Goal: Check status

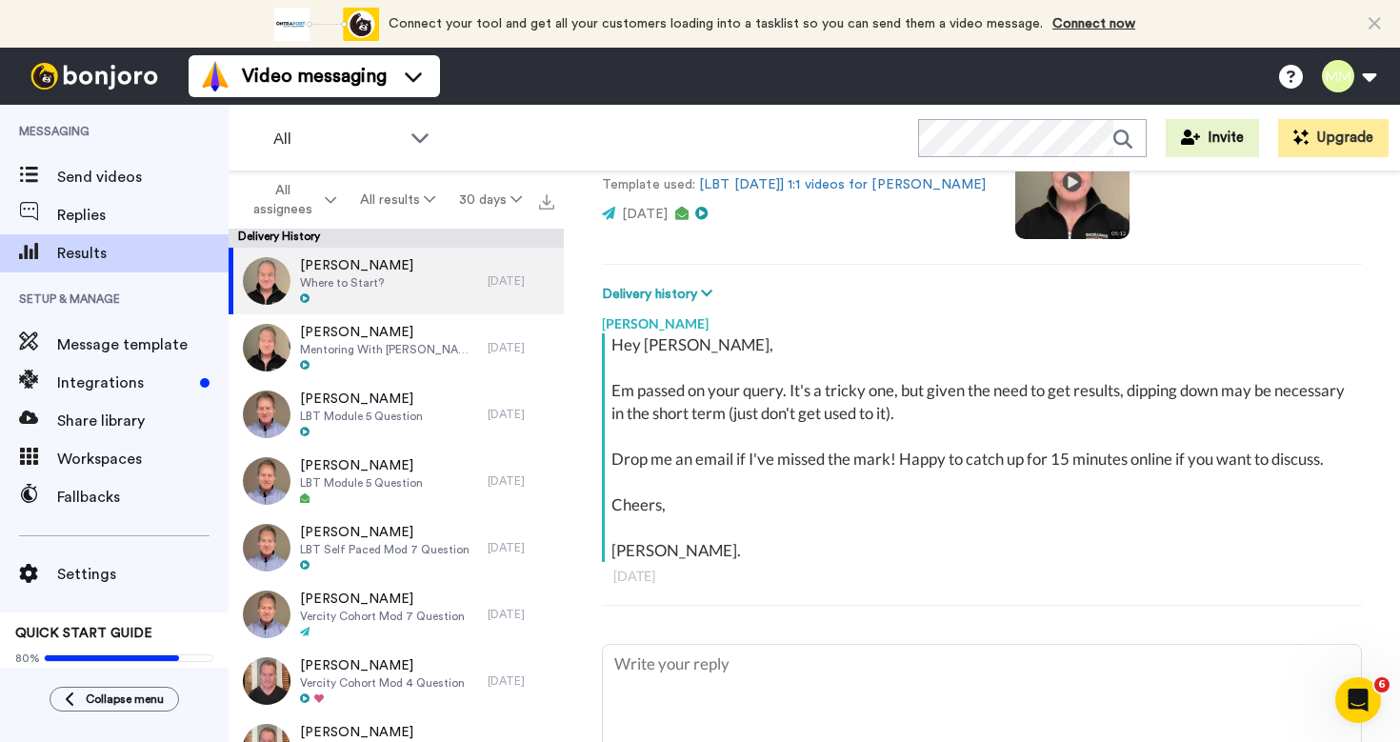
type textarea "x"
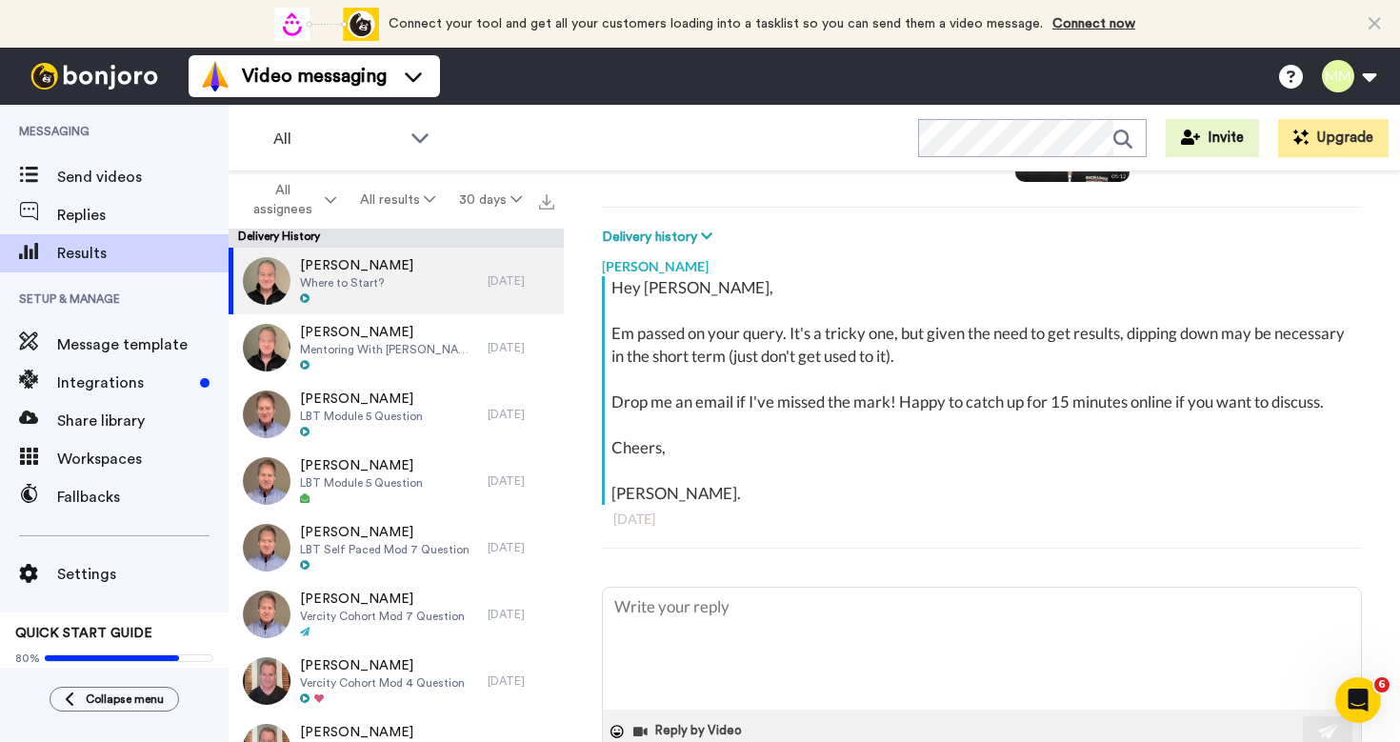
type textarea "x"
